Goal: Information Seeking & Learning: Learn about a topic

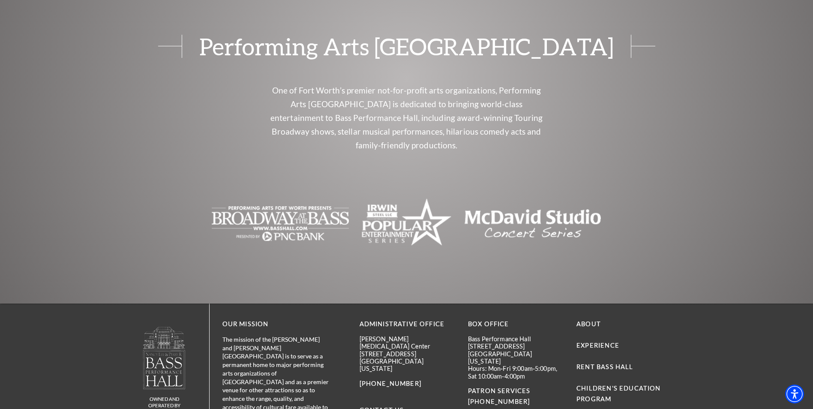
scroll to position [2062, 0]
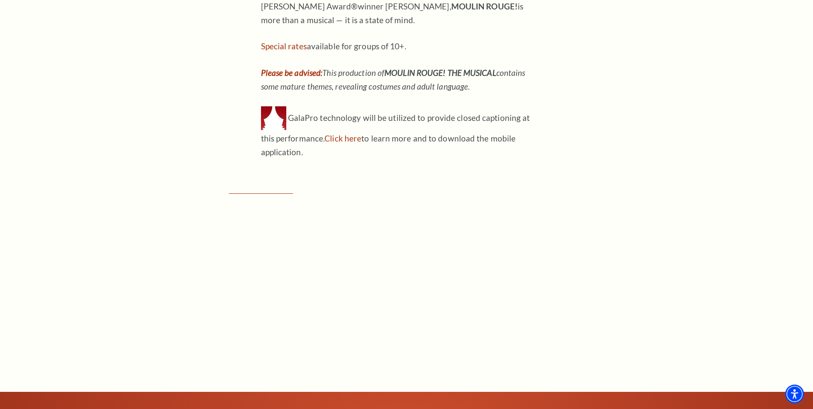
scroll to position [1072, 0]
